Goal: Task Accomplishment & Management: Use online tool/utility

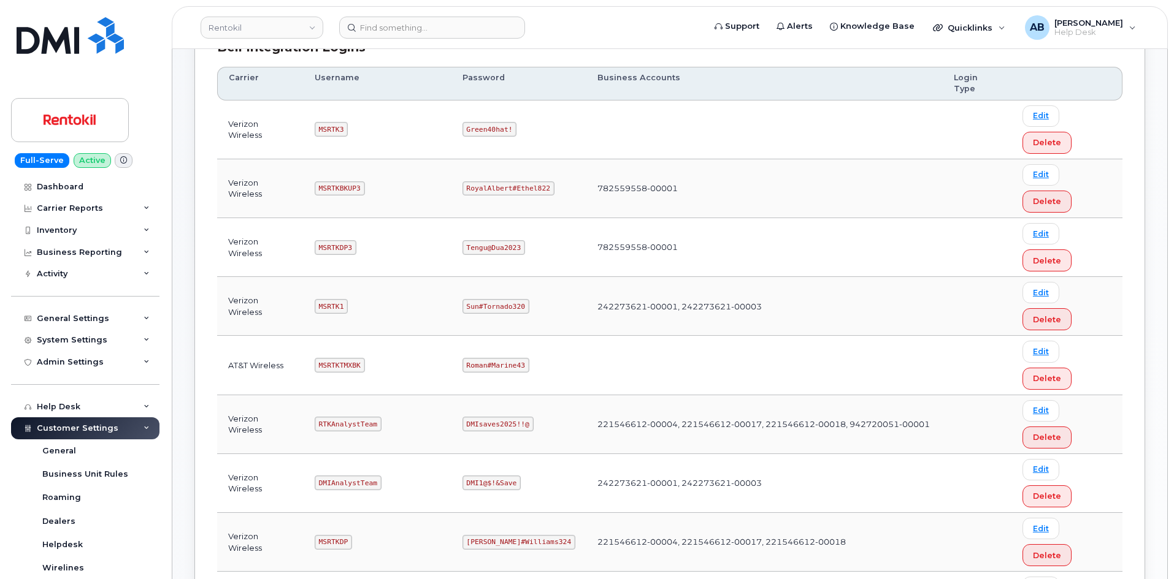
scroll to position [307, 0]
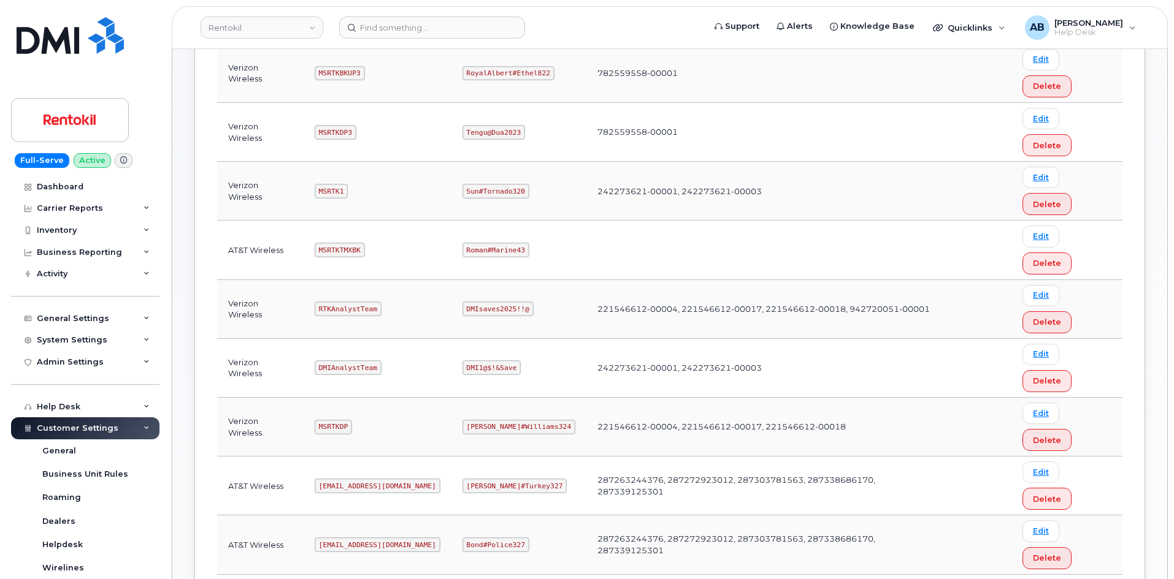
copy code "mSRTK2"
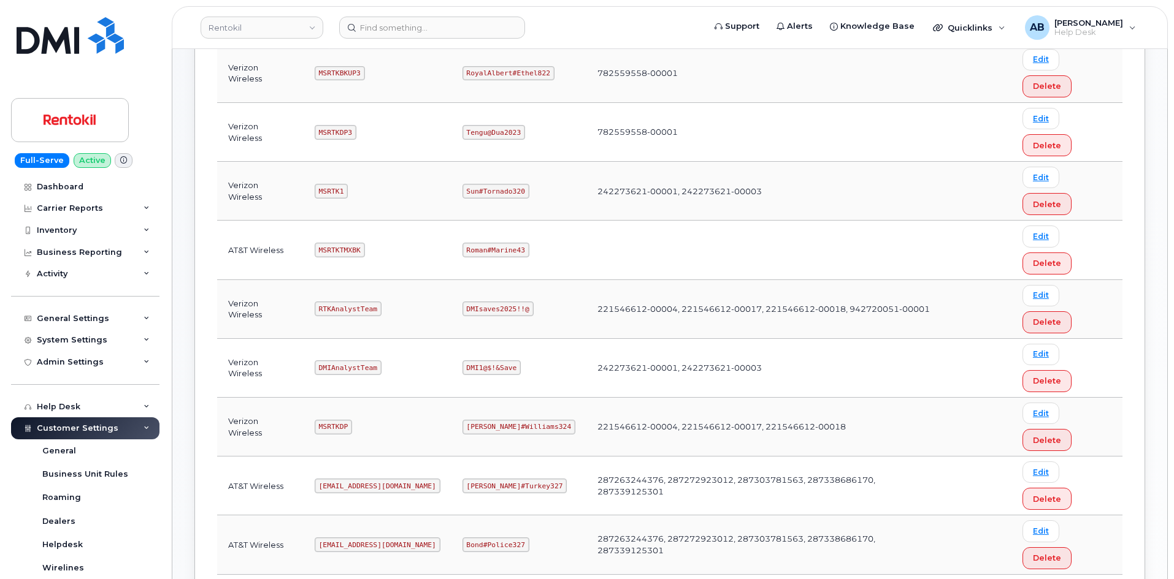
copy code "Maud#Earthquake203"
